Goal: Transaction & Acquisition: Purchase product/service

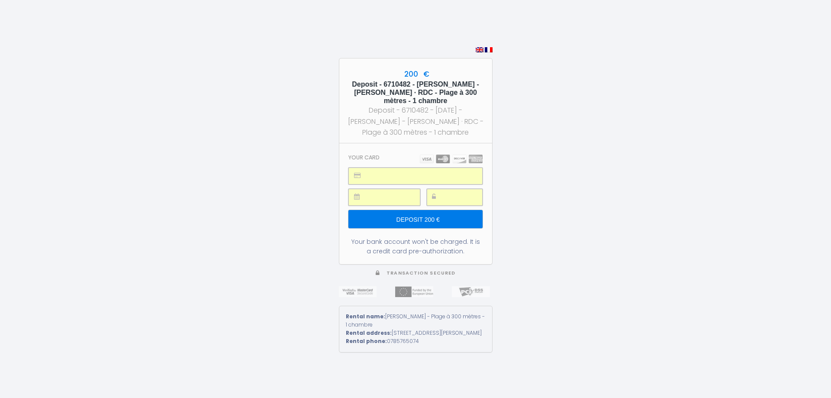
click at [433, 220] on input "Deposit 200 €" at bounding box center [416, 219] width 134 height 18
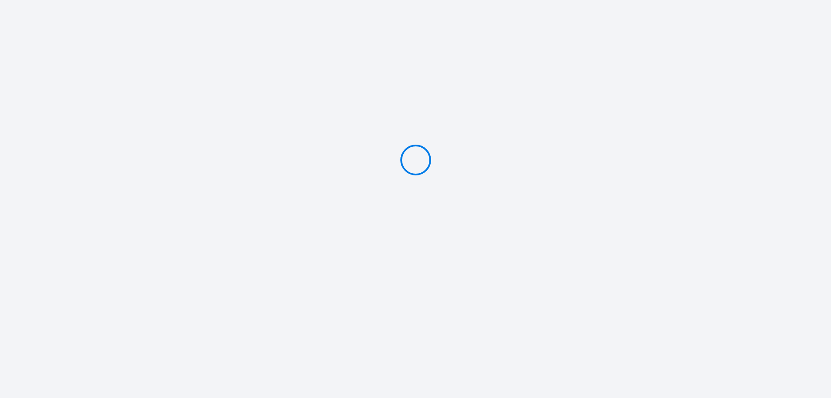
type input "Deposit 200 €"
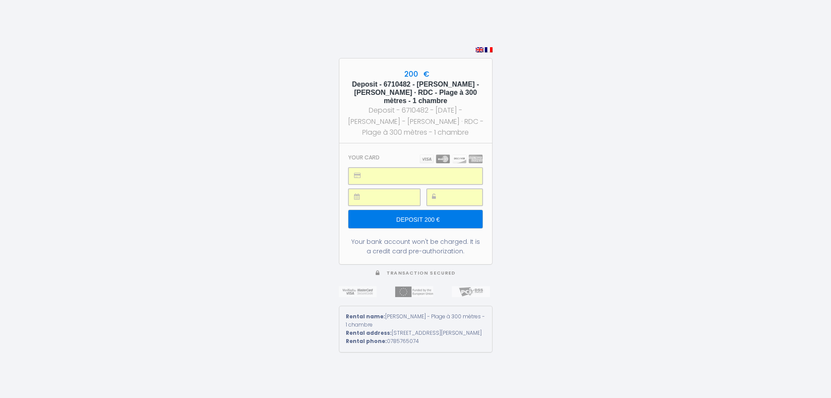
click at [429, 219] on input "Deposit 200 €" at bounding box center [416, 219] width 134 height 18
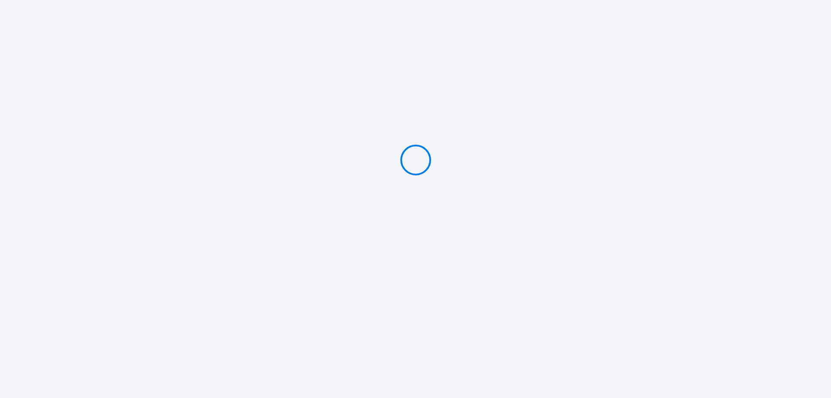
type input "Deposit 200 €"
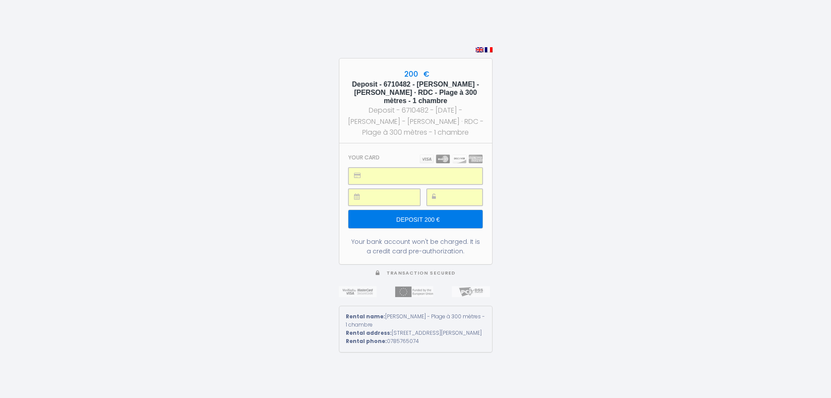
click at [405, 220] on input "Deposit 200 €" at bounding box center [416, 219] width 134 height 18
click at [424, 218] on input "Deposit 200 €" at bounding box center [416, 219] width 134 height 18
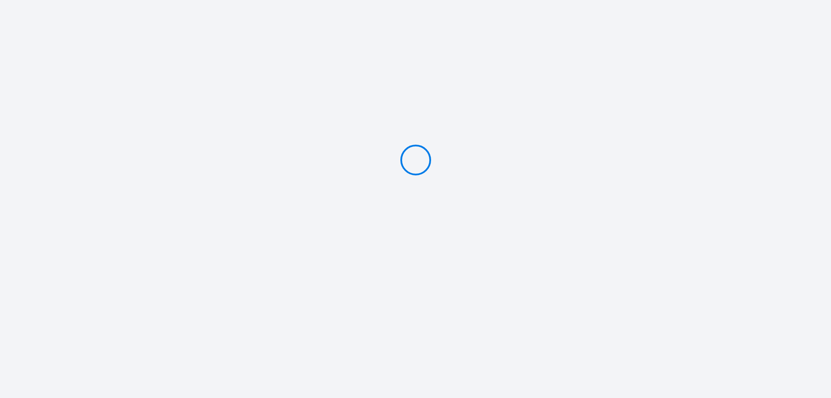
type input "Deposit 200 €"
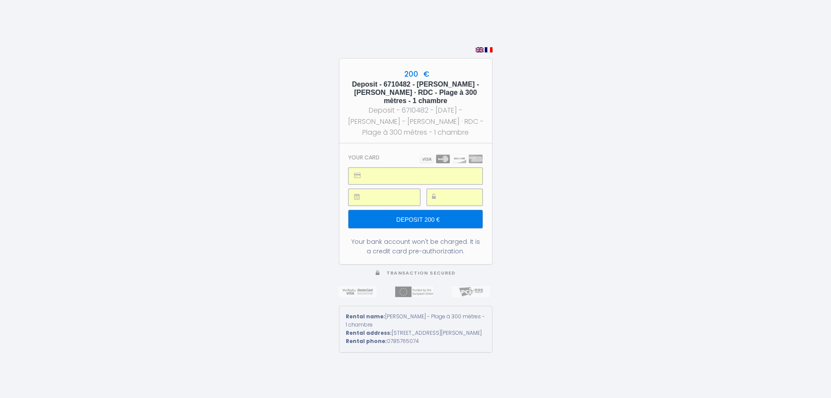
click at [433, 221] on input "Deposit 200 €" at bounding box center [416, 219] width 134 height 18
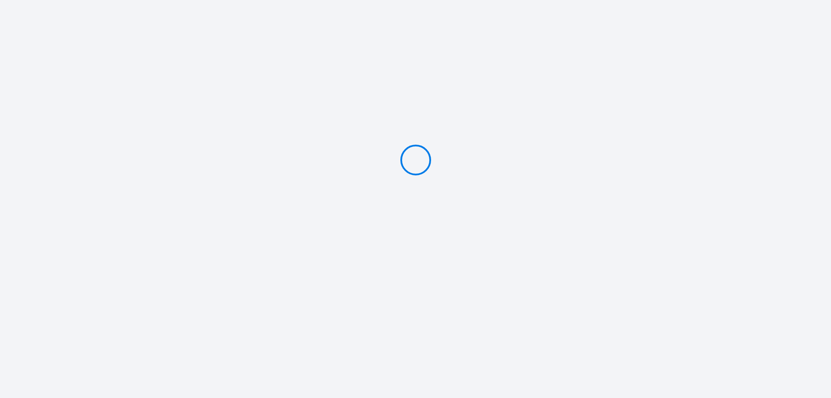
type input "Deposit 200 €"
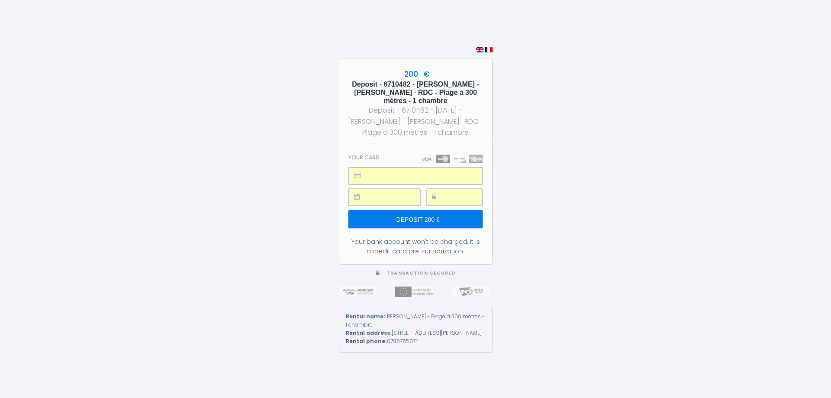
click at [430, 222] on input "Deposit 200 €" at bounding box center [416, 219] width 134 height 18
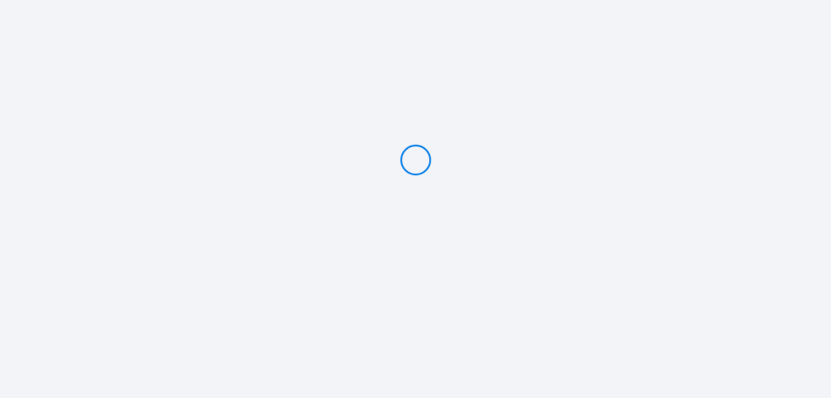
type input "Deposit 200 €"
